Goal: Task Accomplishment & Management: Use online tool/utility

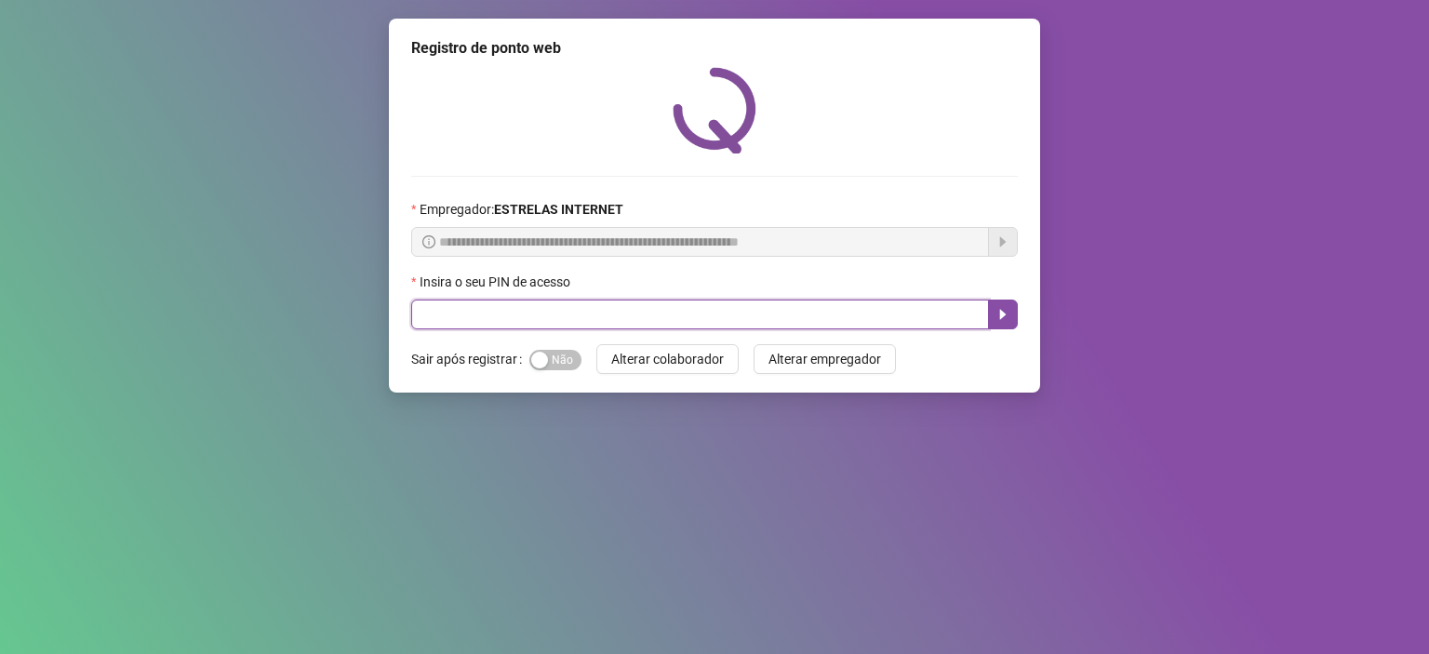
click at [486, 313] on input "text" at bounding box center [700, 314] width 578 height 30
type input "*****"
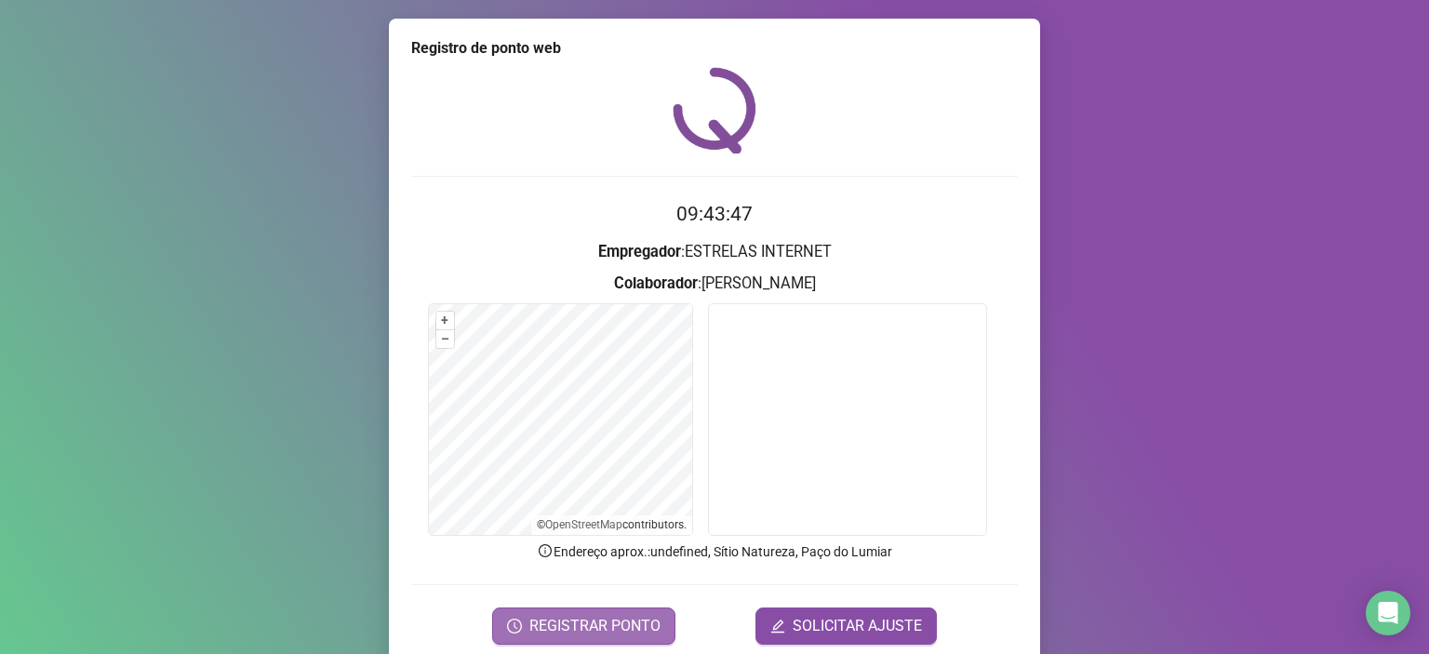
click at [573, 632] on span "REGISTRAR PONTO" at bounding box center [594, 626] width 131 height 22
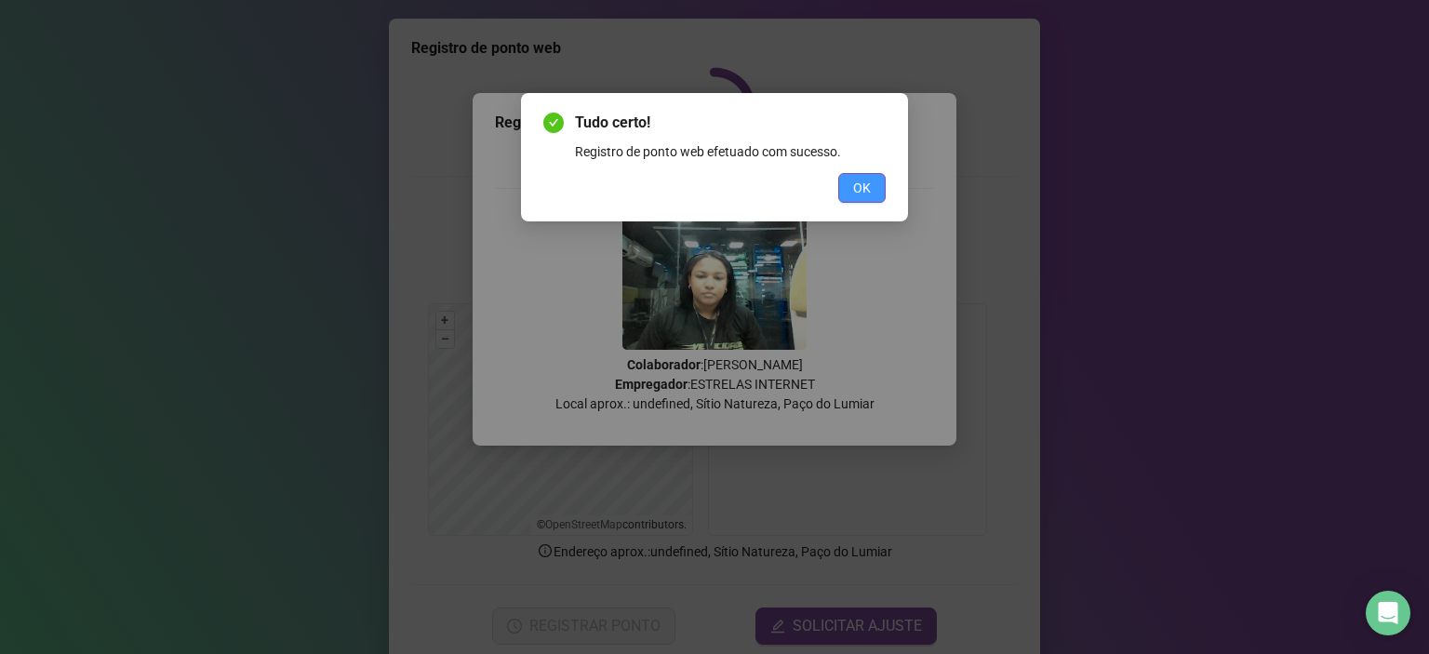
click at [843, 179] on button "OK" at bounding box center [861, 188] width 47 height 30
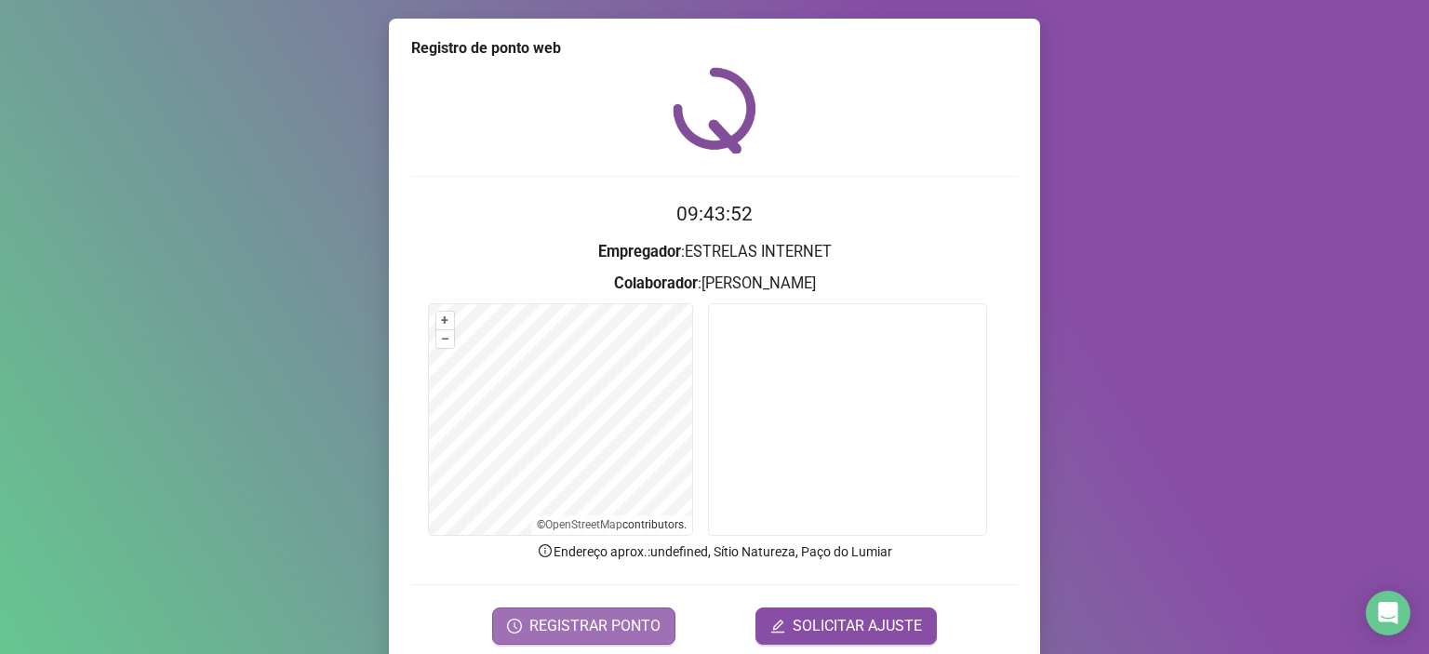
click at [632, 628] on span "REGISTRAR PONTO" at bounding box center [594, 626] width 131 height 22
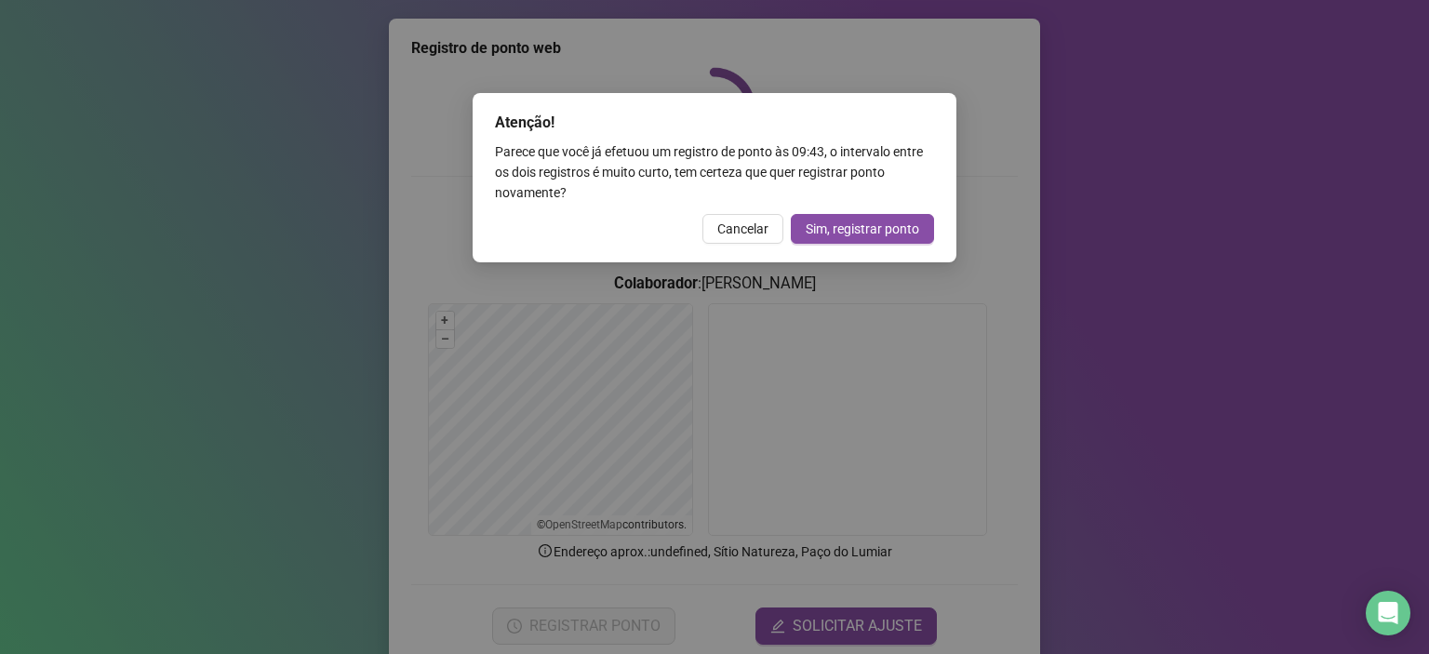
click at [745, 245] on div "Atenção! Parece que você já efetuou um registro de ponto às 09:43 , o intervalo…" at bounding box center [714, 177] width 484 height 169
click at [770, 229] on button "Cancelar" at bounding box center [742, 229] width 81 height 30
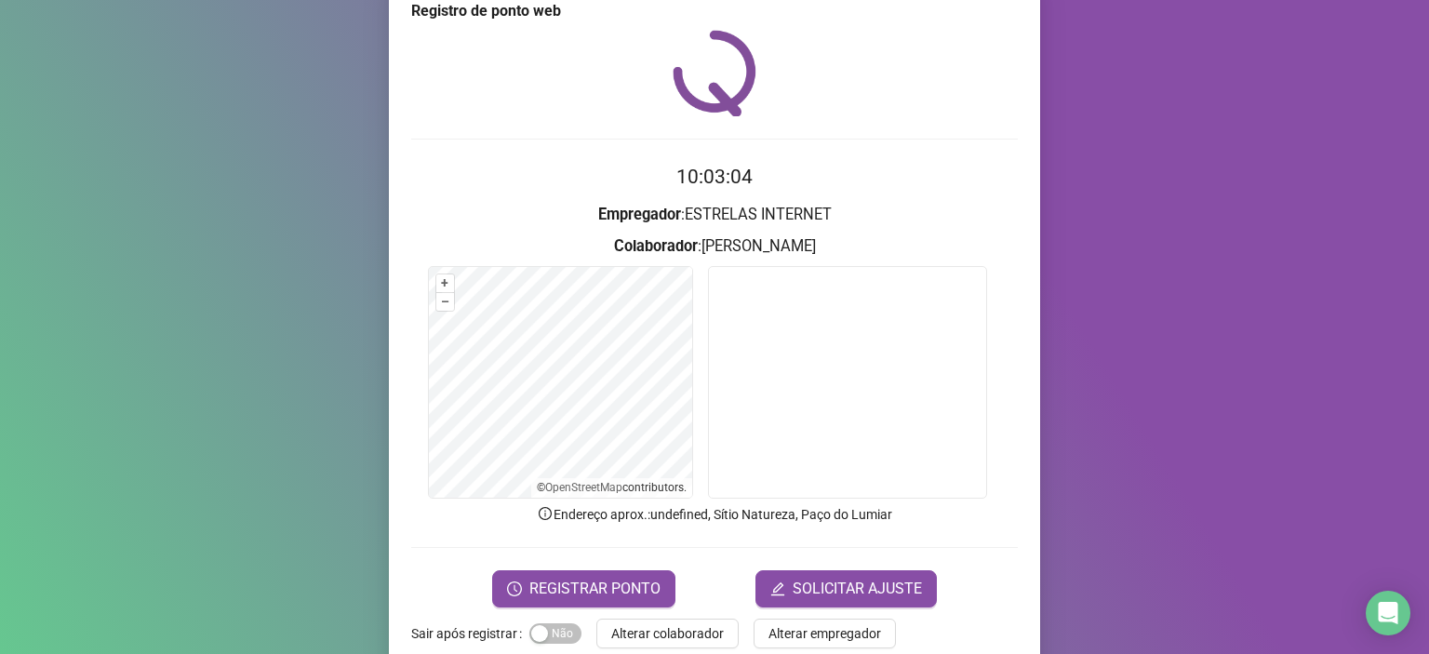
scroll to position [71, 0]
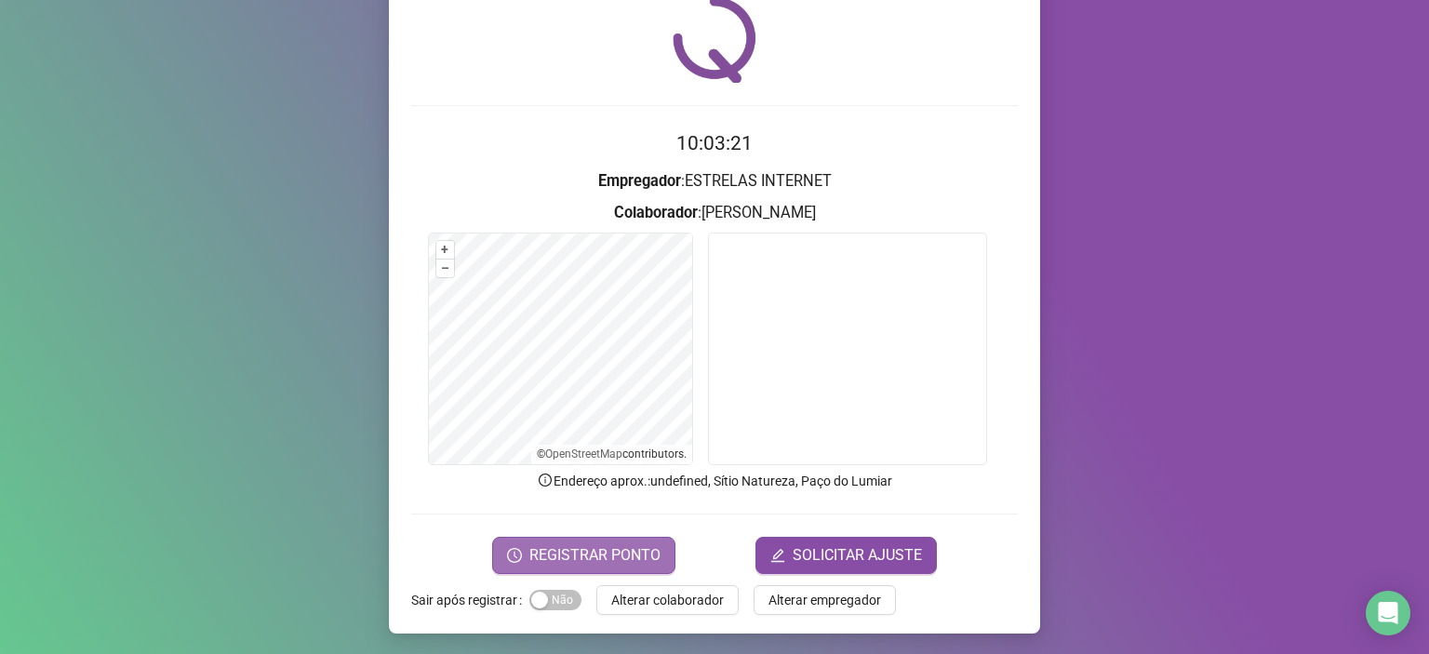
click at [604, 550] on span "REGISTRAR PONTO" at bounding box center [594, 555] width 131 height 22
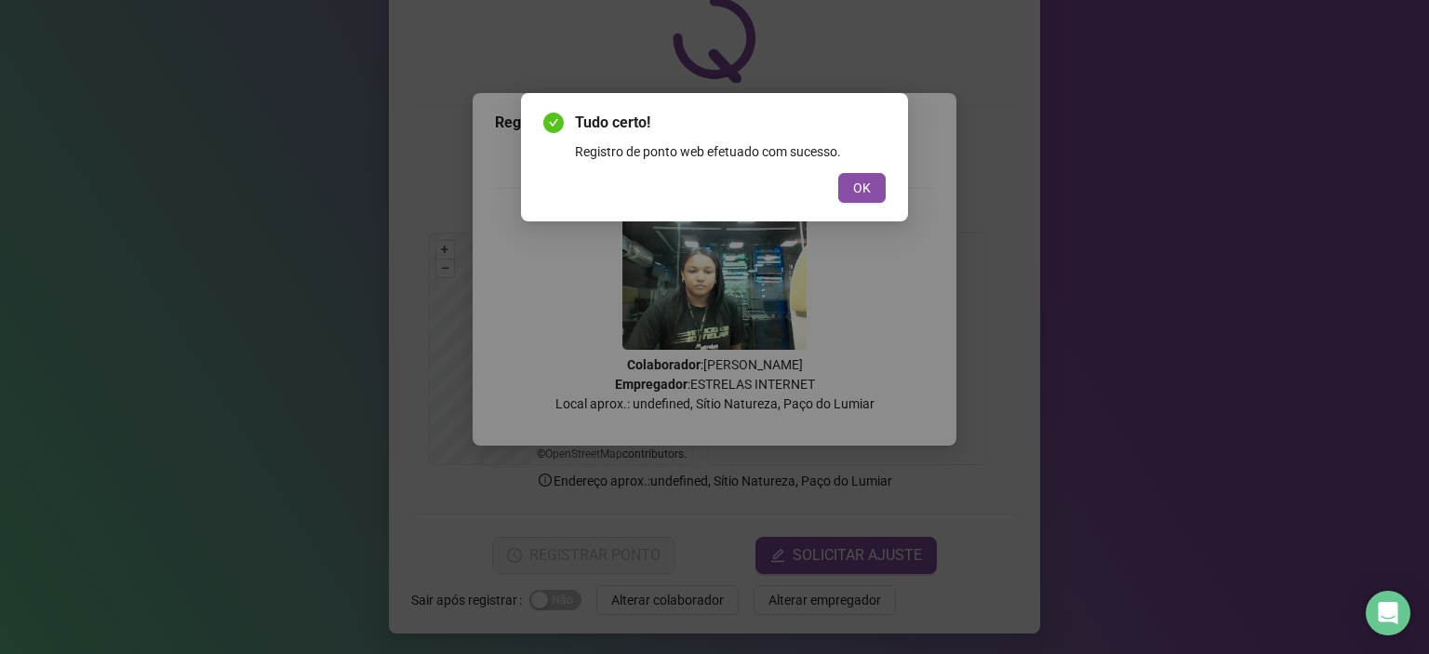
drag, startPoint x: 872, startPoint y: 182, endPoint x: 784, endPoint y: 401, distance: 235.4
click at [872, 183] on button "OK" at bounding box center [861, 188] width 47 height 30
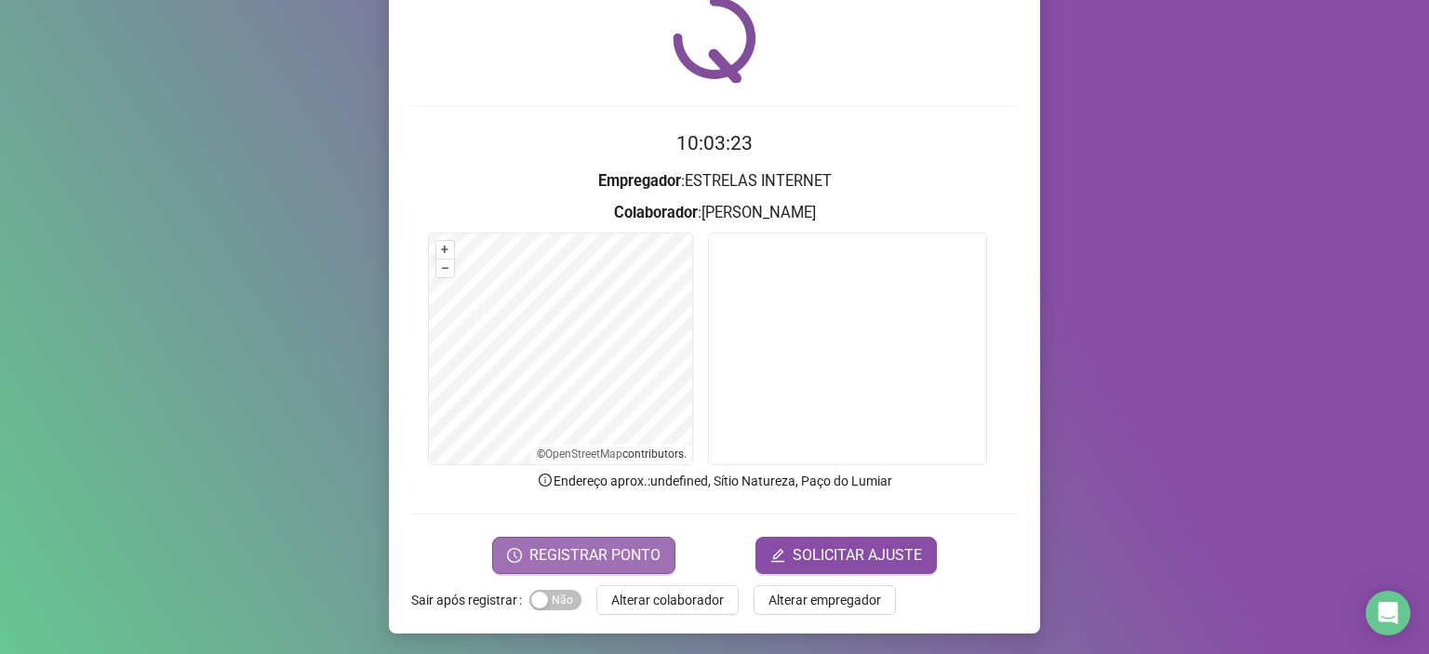
click at [629, 546] on span "REGISTRAR PONTO" at bounding box center [594, 555] width 131 height 22
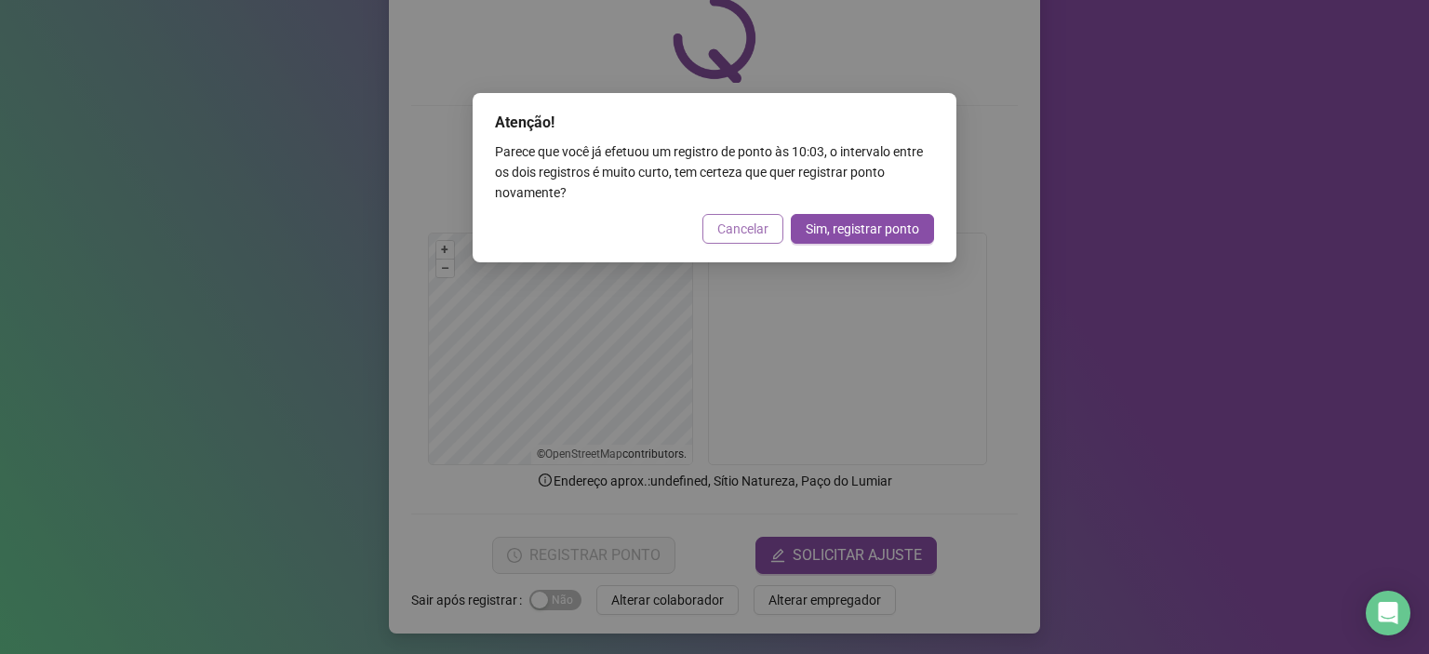
click at [755, 233] on span "Cancelar" at bounding box center [742, 229] width 51 height 20
